Goal: Navigation & Orientation: Find specific page/section

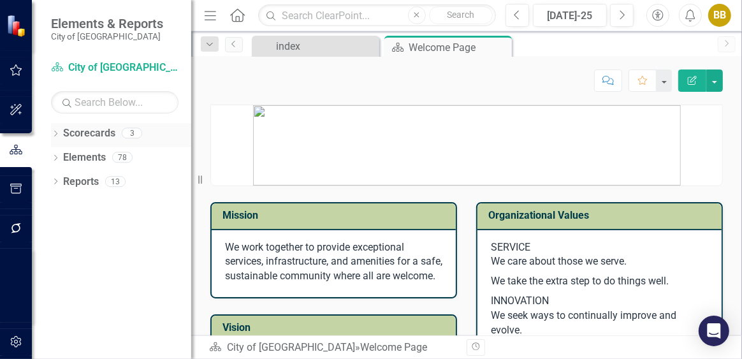
click at [98, 131] on link "Scorecards" at bounding box center [89, 133] width 52 height 15
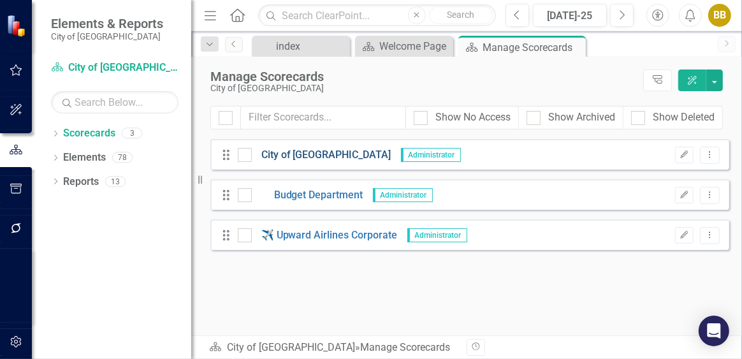
click at [276, 156] on link "City of [GEOGRAPHIC_DATA]" at bounding box center [322, 155] width 140 height 15
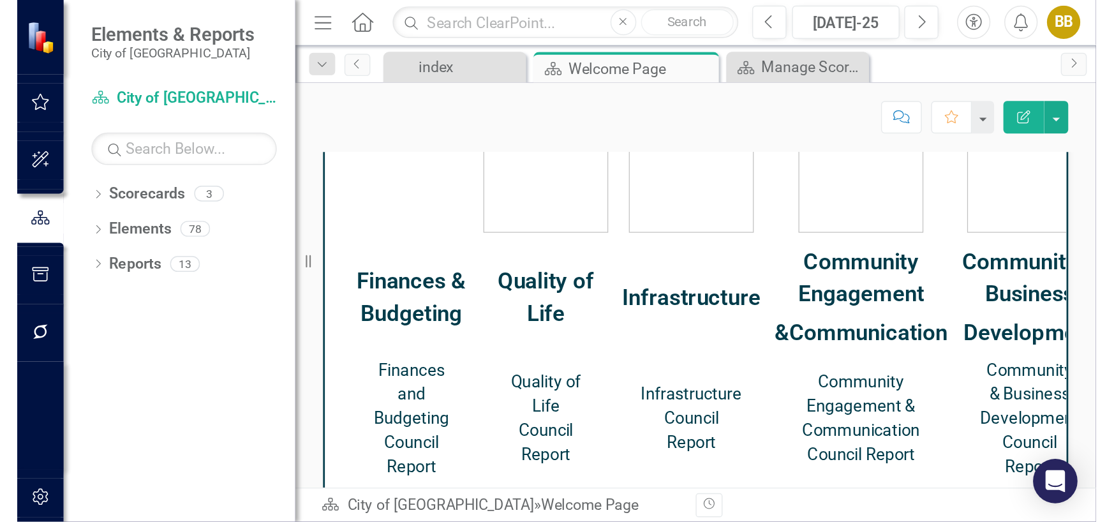
scroll to position [935, 0]
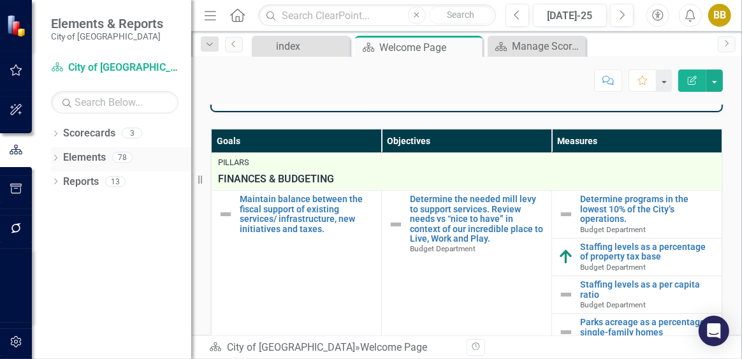
click at [55, 155] on icon at bounding box center [55, 158] width 3 height 6
click at [74, 224] on icon "Measure" at bounding box center [76, 229] width 13 height 10
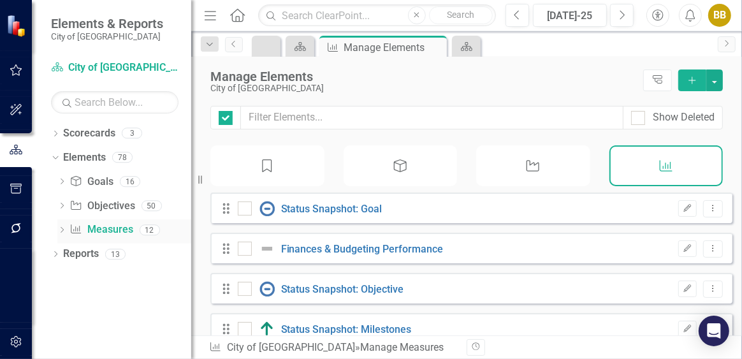
checkbox input "false"
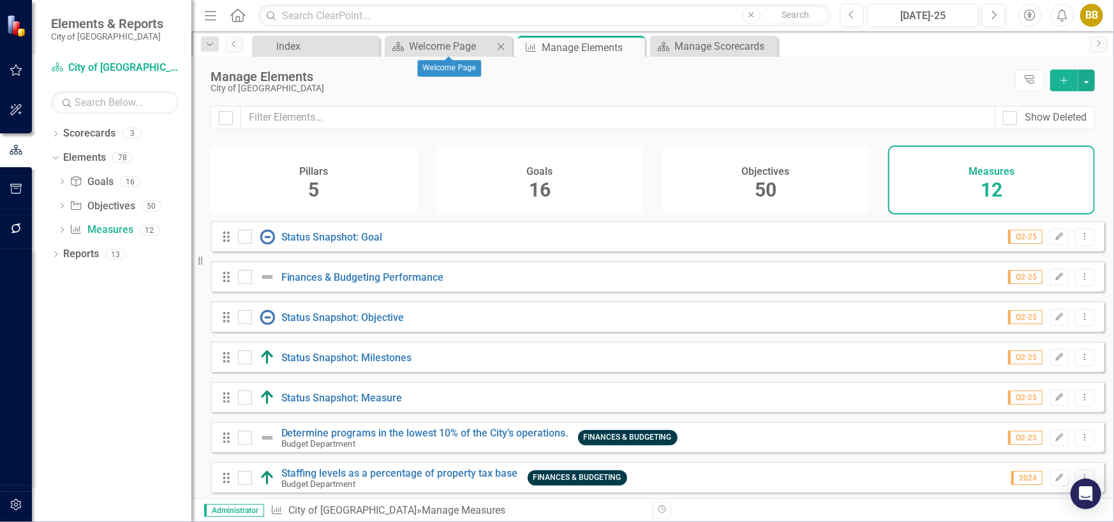
click at [461, 36] on div "Scorecard Welcome Page Close" at bounding box center [449, 46] width 128 height 21
click at [457, 44] on div "Welcome Page" at bounding box center [451, 46] width 84 height 16
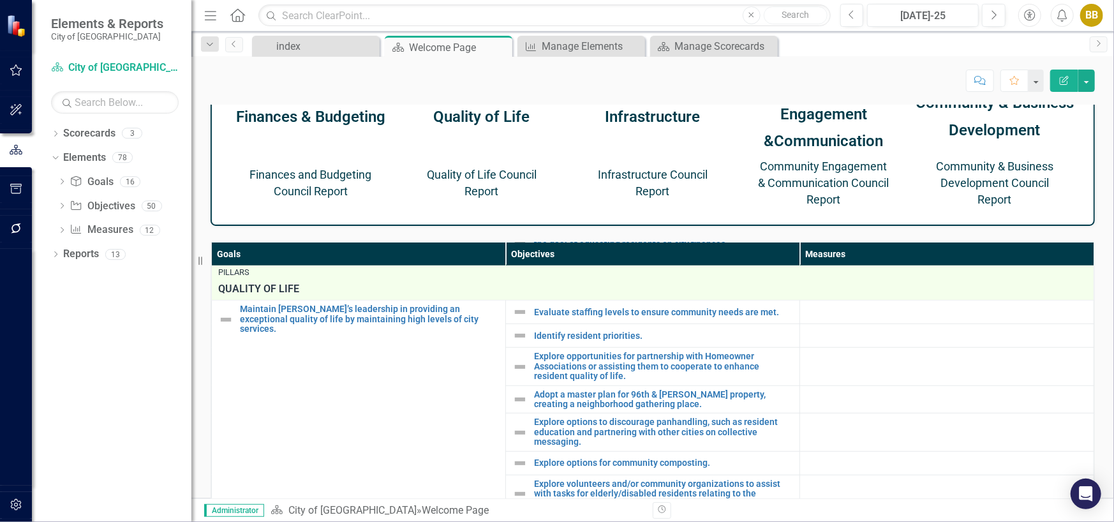
scroll to position [880, 0]
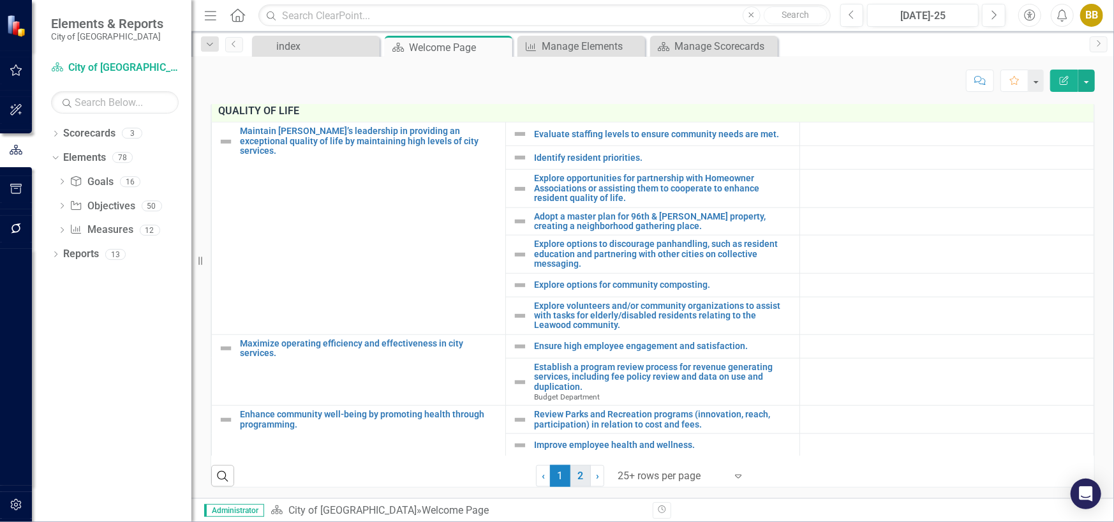
click at [583, 358] on link "2" at bounding box center [580, 476] width 20 height 22
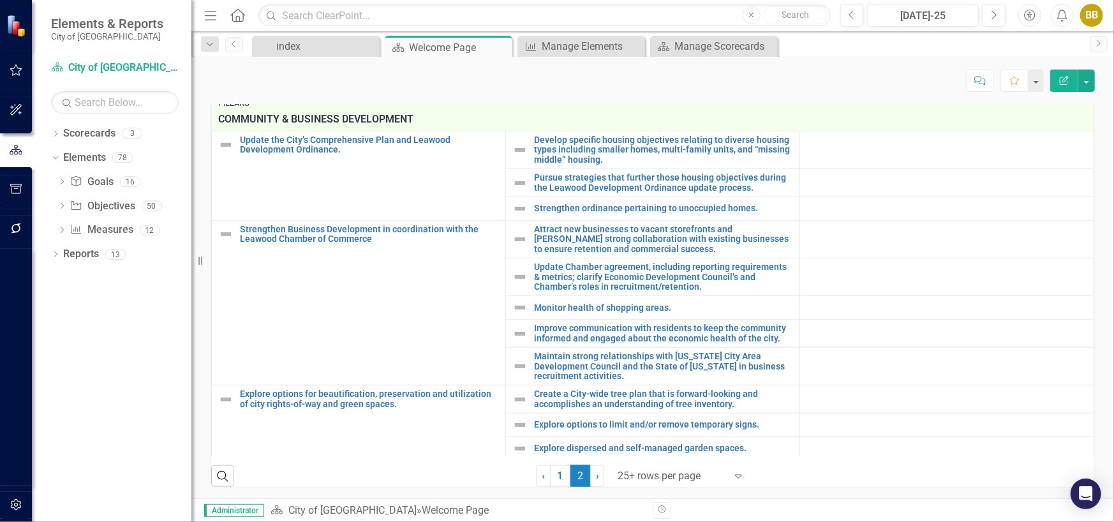
scroll to position [556, 0]
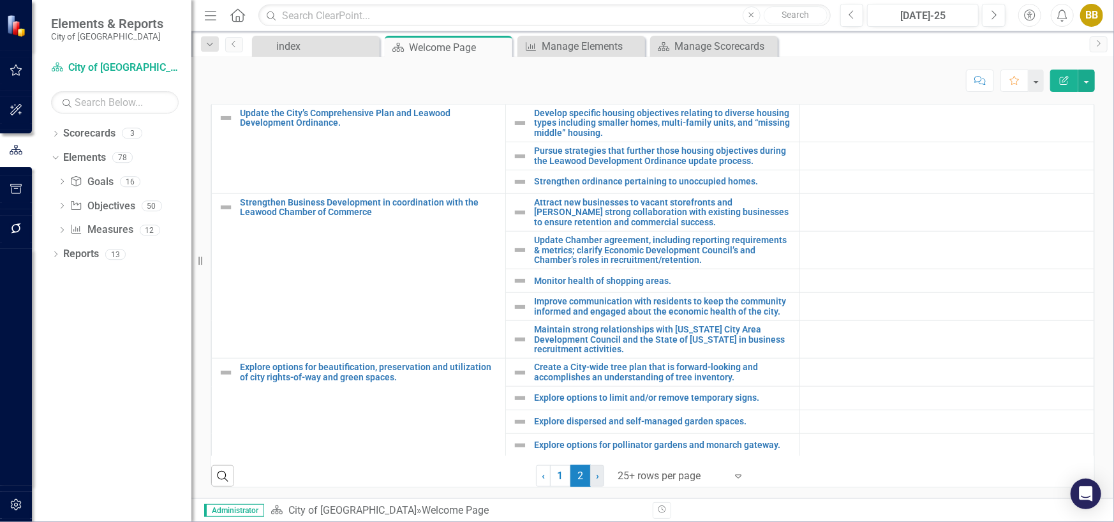
click at [590, 358] on link "› Next" at bounding box center [597, 476] width 14 height 22
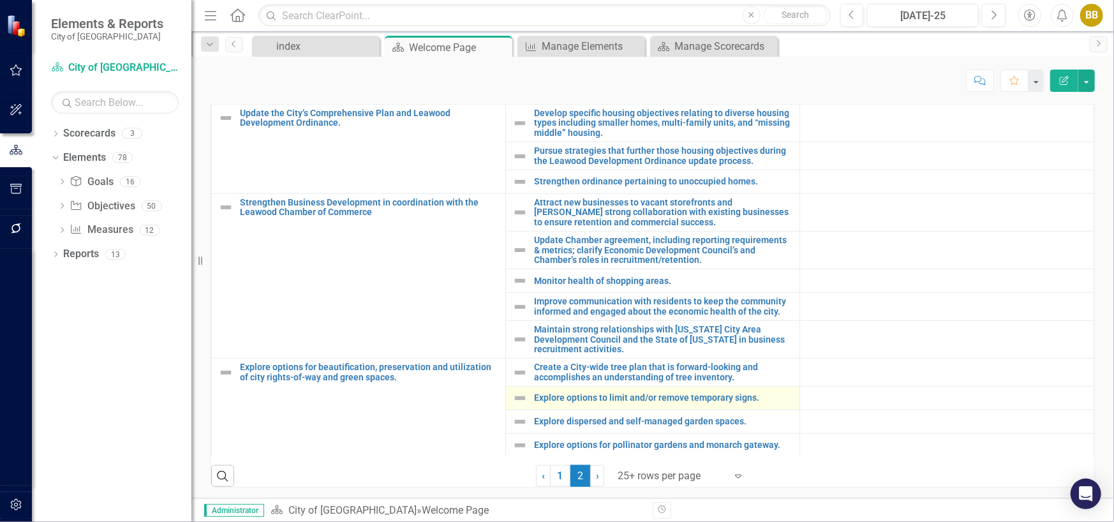
scroll to position [0, 0]
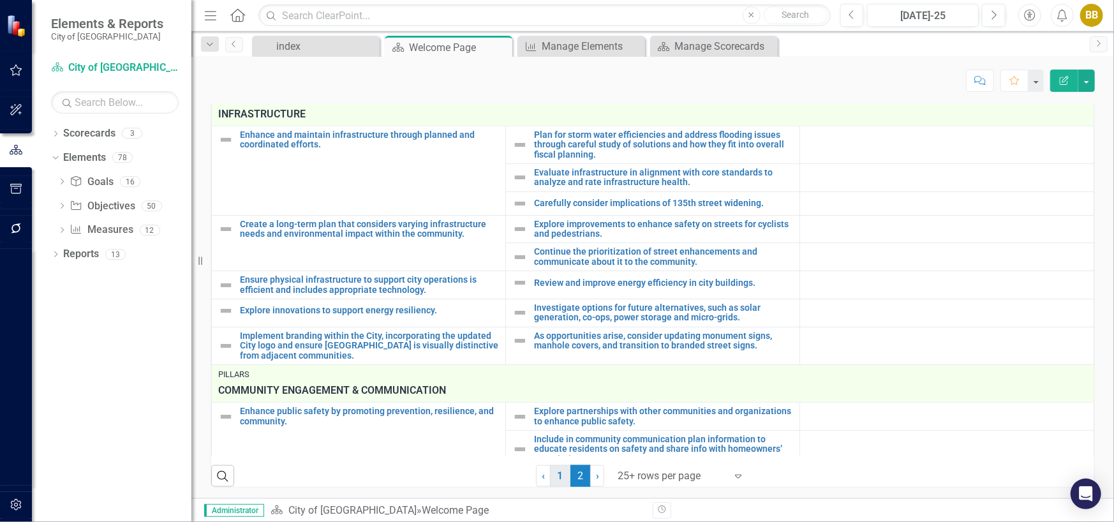
click at [556, 358] on link "1" at bounding box center [560, 476] width 20 height 22
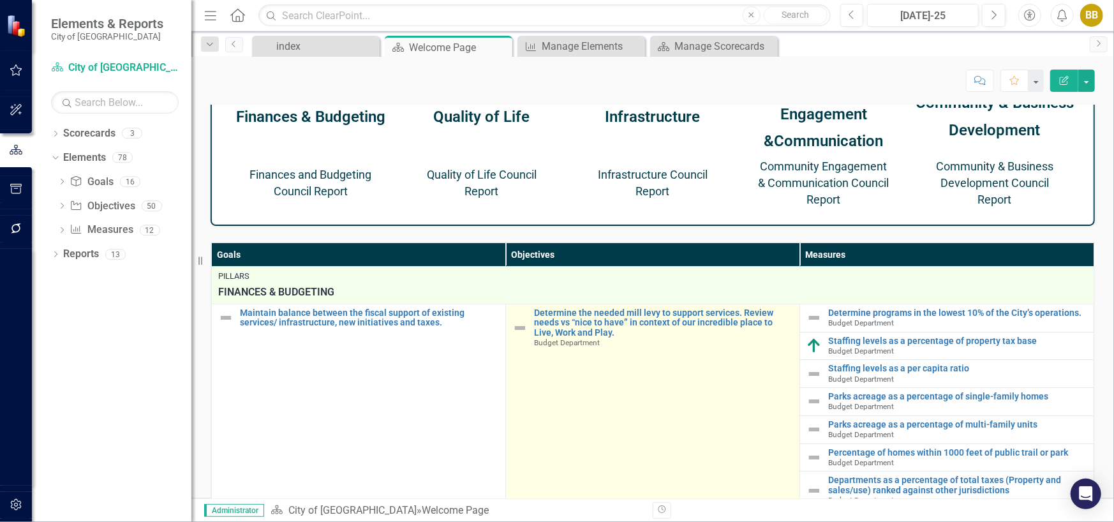
scroll to position [233, 0]
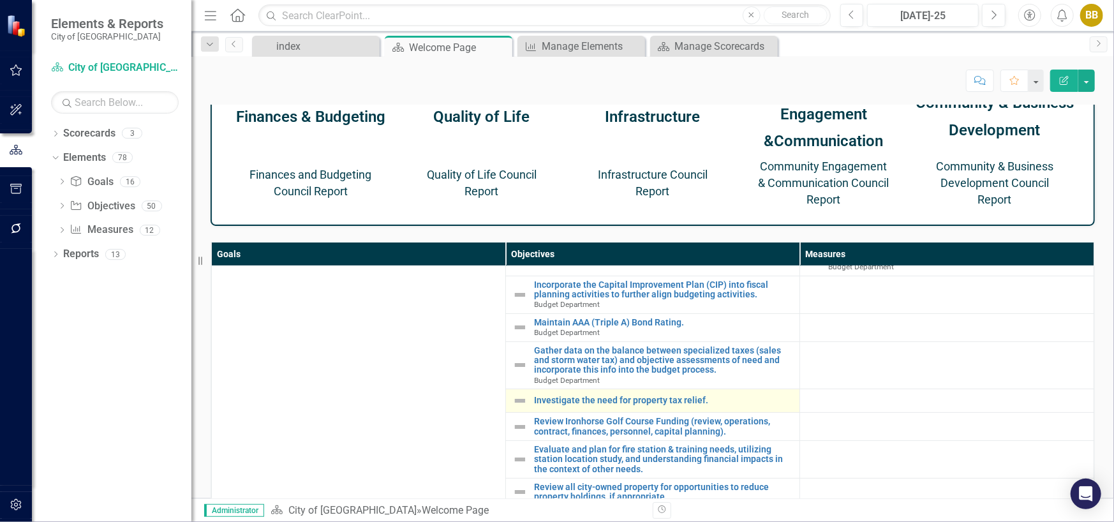
click at [514, 358] on img at bounding box center [519, 400] width 15 height 15
click at [538, 358] on link "Investigate the need for property tax relief." at bounding box center [663, 400] width 259 height 10
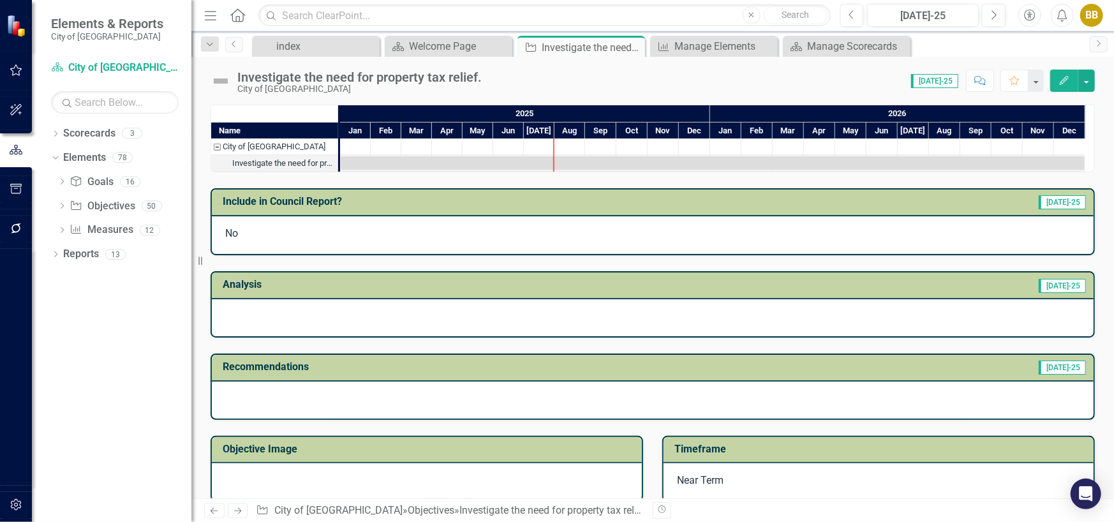
scroll to position [198, 0]
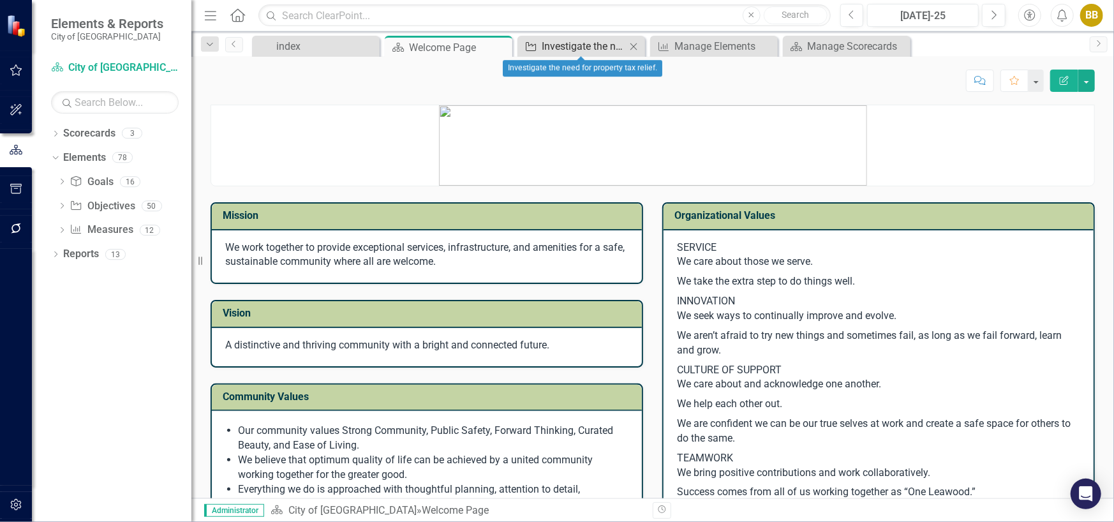
click at [545, 40] on div "Investigate the need for property tax relief." at bounding box center [584, 46] width 84 height 16
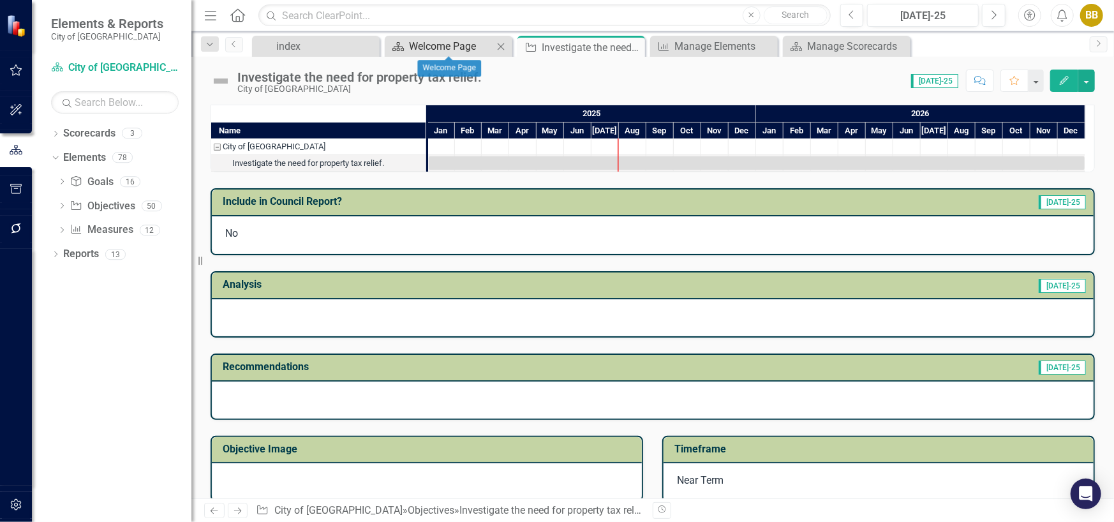
click at [413, 42] on div "Welcome Page" at bounding box center [451, 46] width 84 height 16
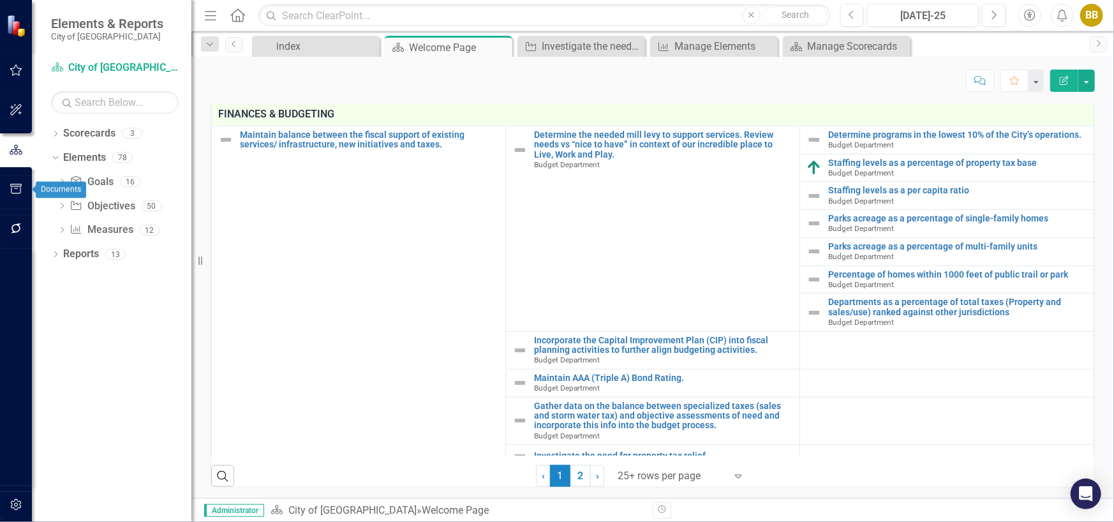
click at [15, 181] on button "button" at bounding box center [16, 189] width 29 height 27
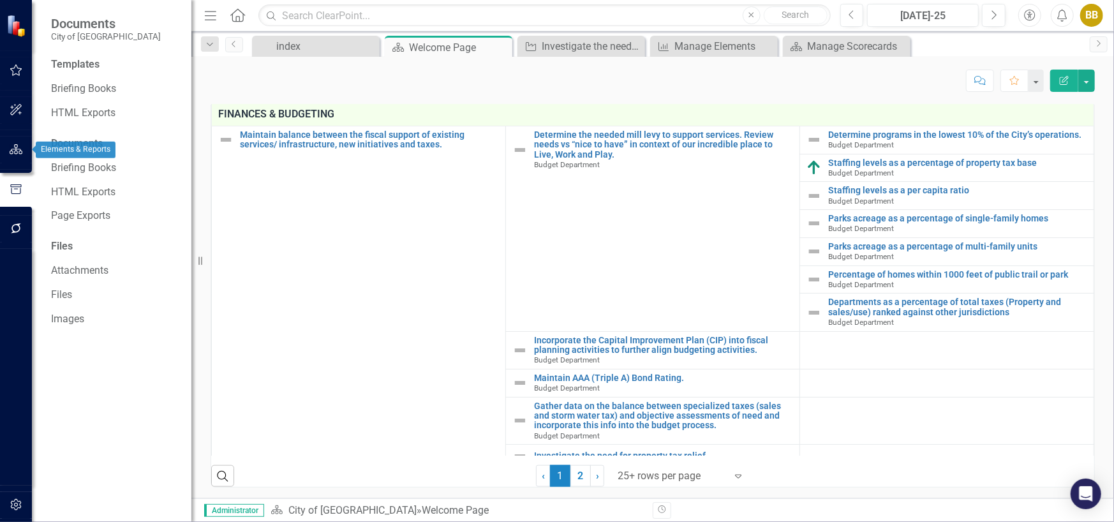
click at [13, 152] on icon "button" at bounding box center [16, 149] width 13 height 10
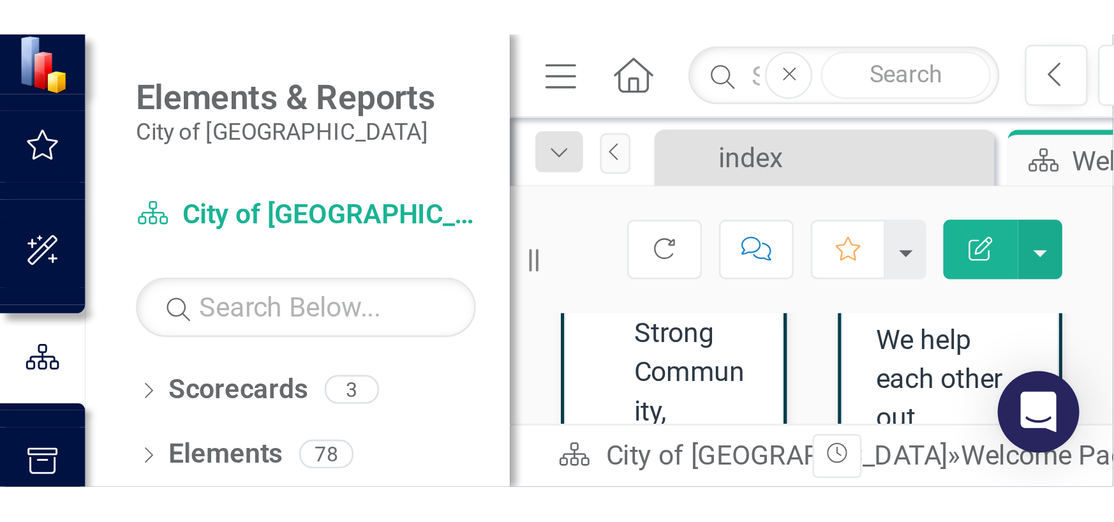
scroll to position [460, 0]
